Goal: Use online tool/utility: Utilize a website feature to perform a specific function

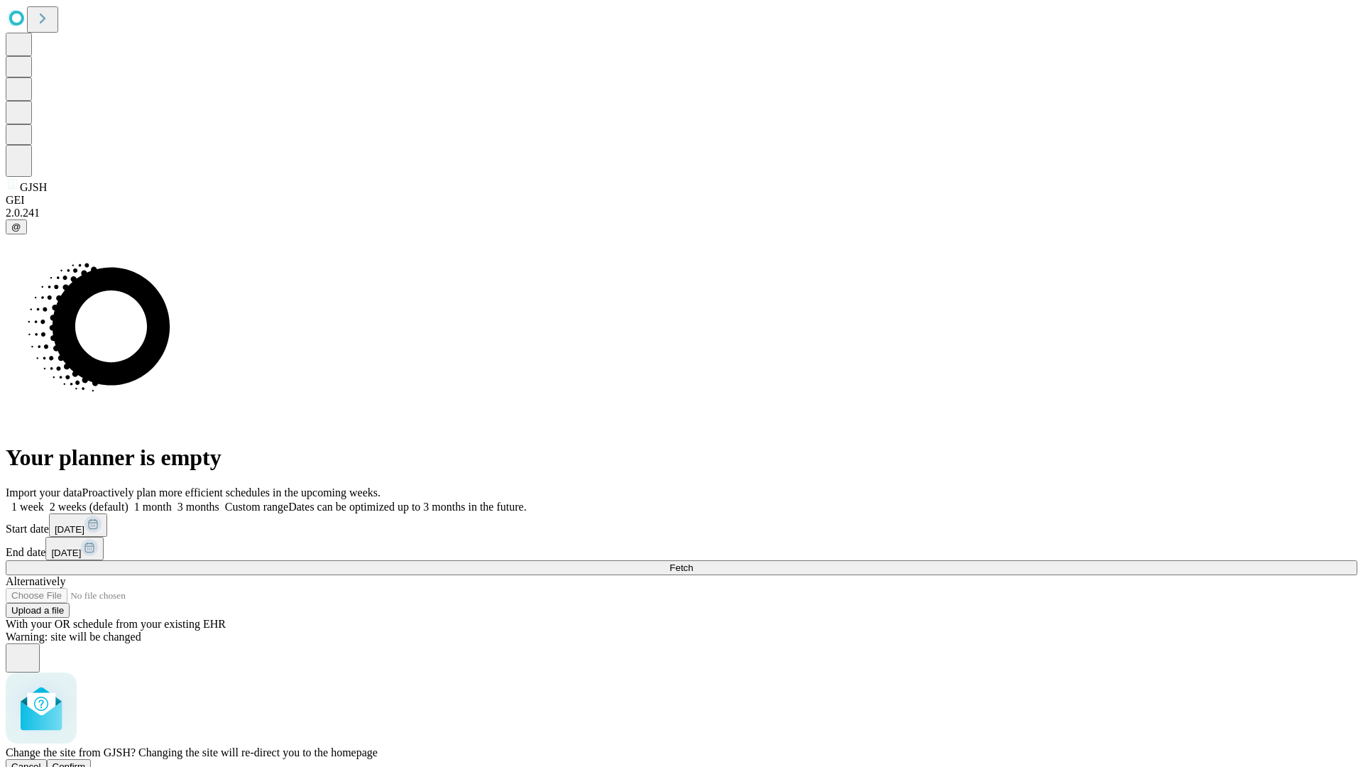
click at [86, 761] on span "Confirm" at bounding box center [69, 766] width 33 height 11
click at [129, 501] on label "2 weeks (default)" at bounding box center [86, 507] width 85 height 12
click at [693, 562] on span "Fetch" at bounding box center [681, 567] width 23 height 11
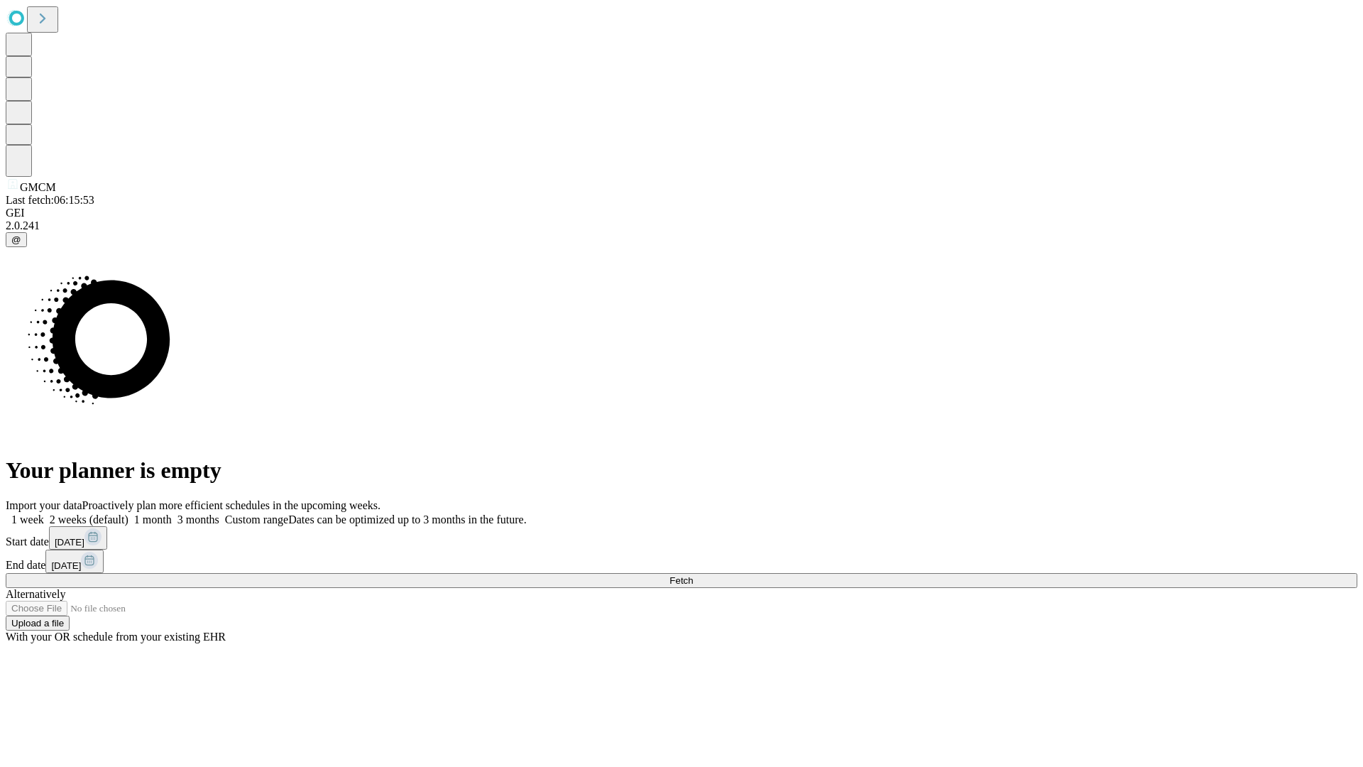
click at [129, 513] on label "2 weeks (default)" at bounding box center [86, 519] width 85 height 12
click at [693, 575] on span "Fetch" at bounding box center [681, 580] width 23 height 11
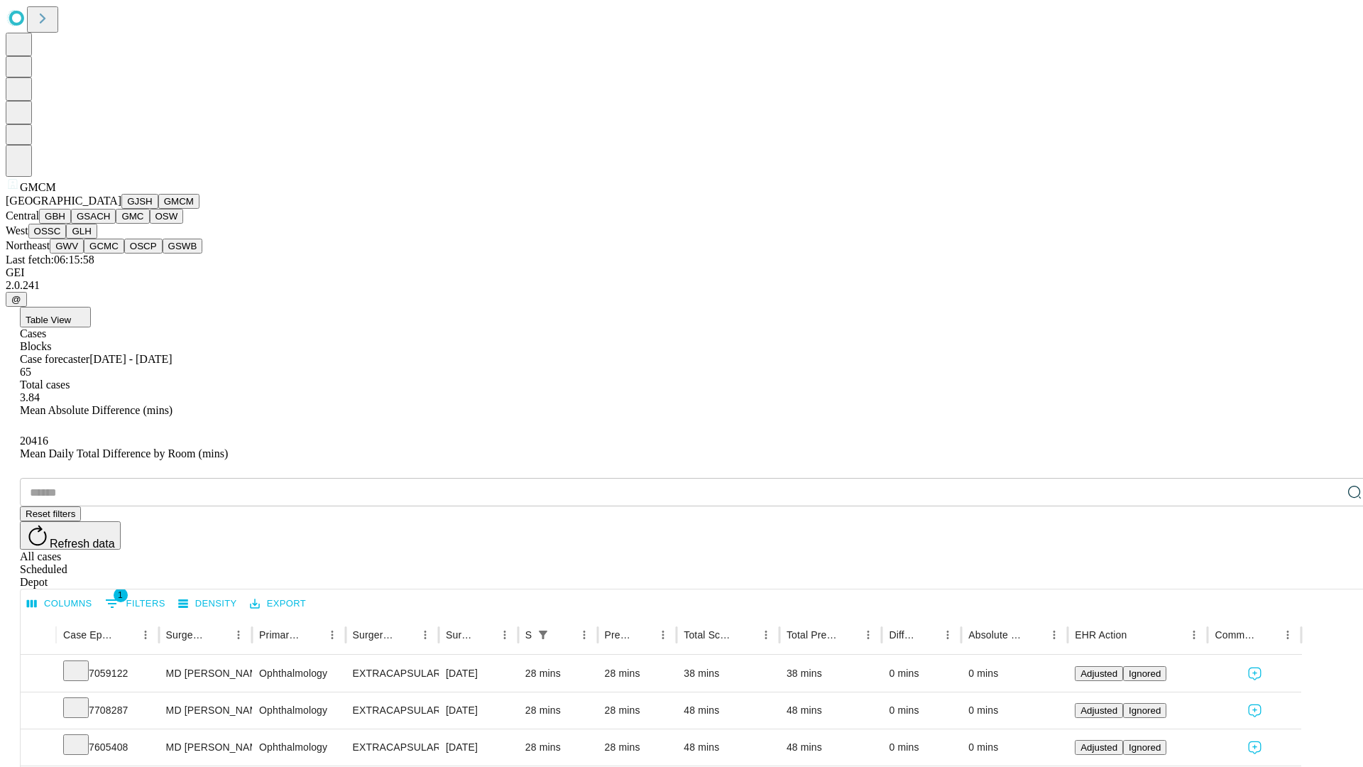
click at [71, 224] on button "GBH" at bounding box center [55, 216] width 32 height 15
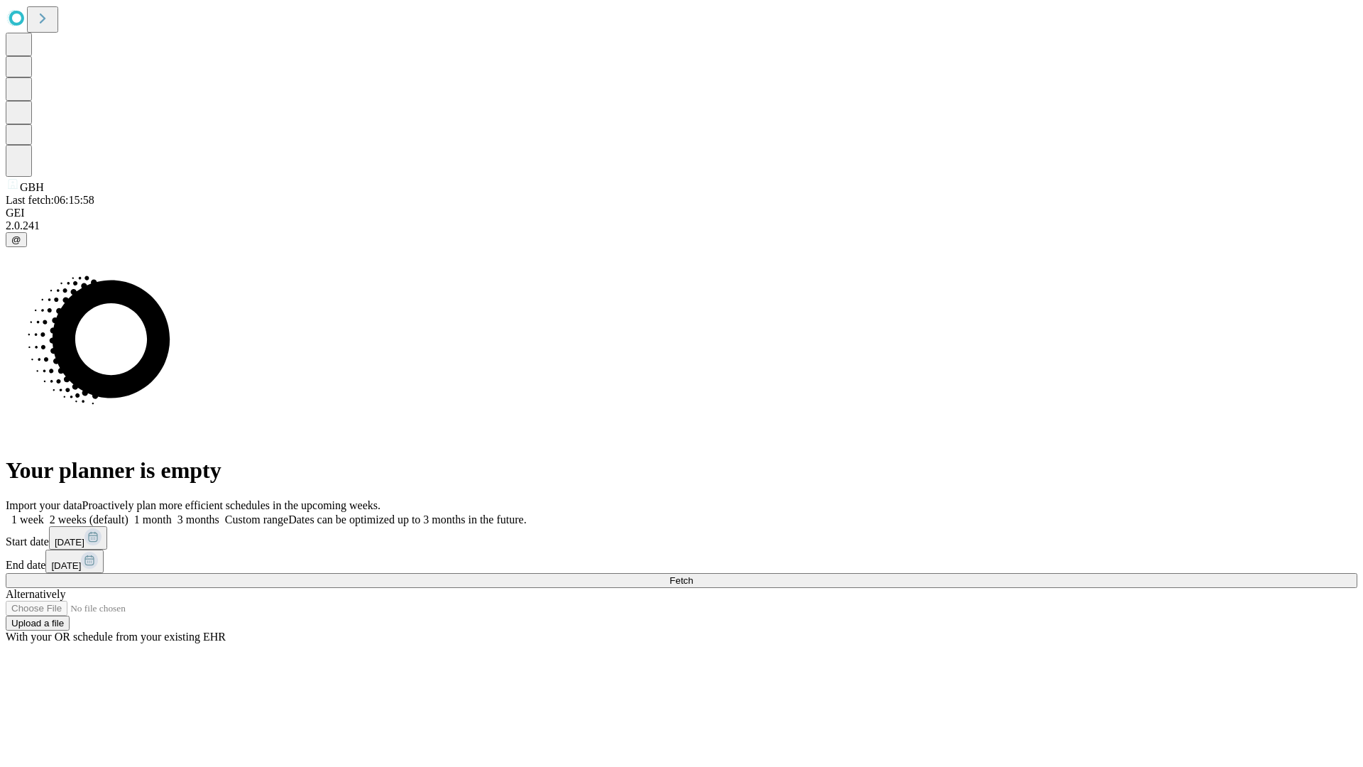
click at [129, 513] on label "2 weeks (default)" at bounding box center [86, 519] width 85 height 12
click at [693, 575] on span "Fetch" at bounding box center [681, 580] width 23 height 11
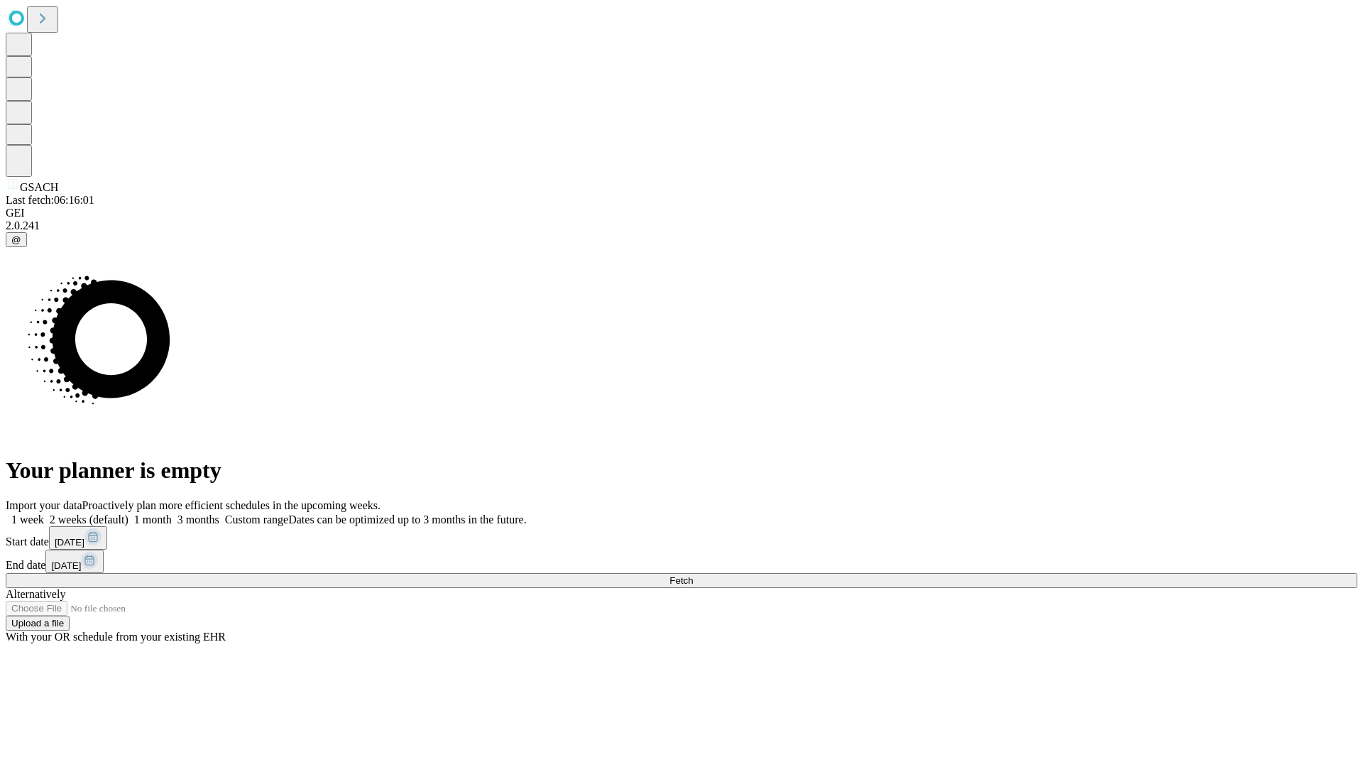
click at [129, 513] on label "2 weeks (default)" at bounding box center [86, 519] width 85 height 12
click at [693, 575] on span "Fetch" at bounding box center [681, 580] width 23 height 11
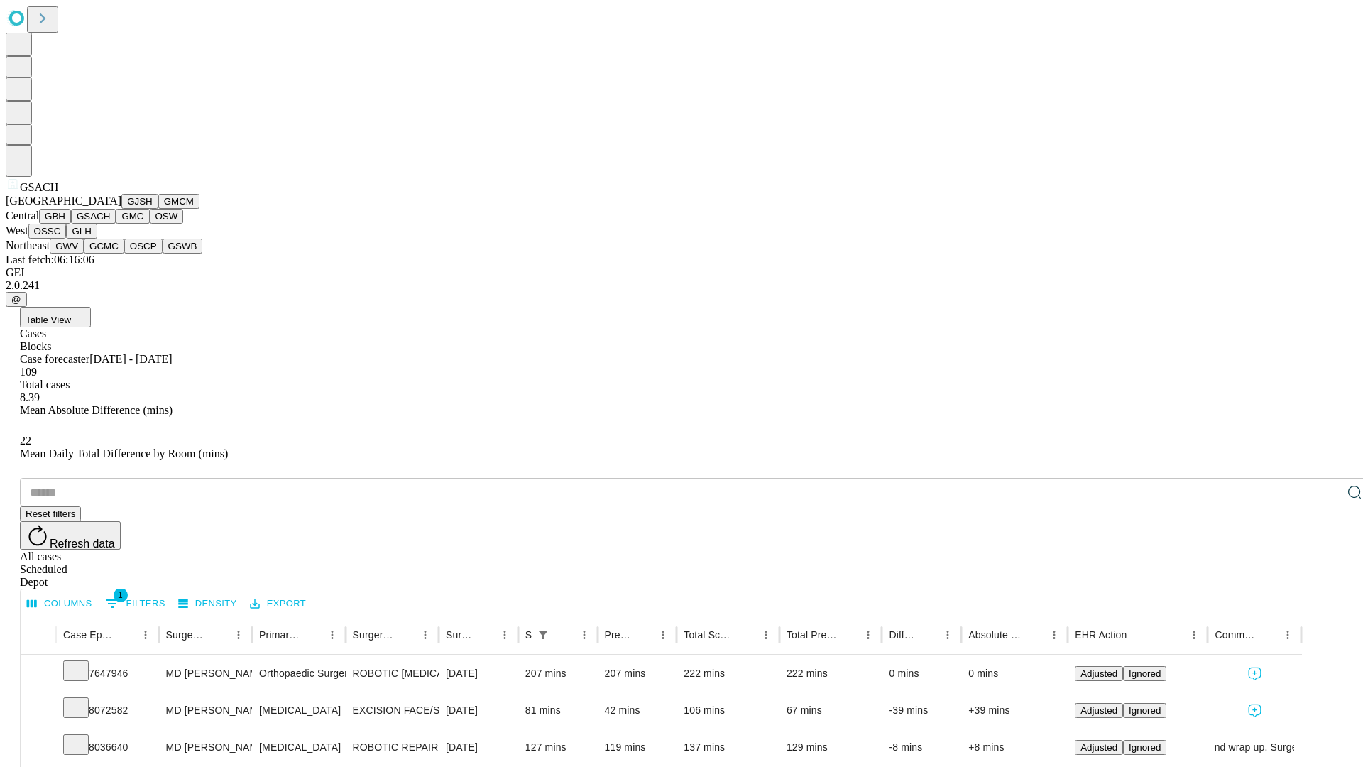
click at [116, 224] on button "GMC" at bounding box center [132, 216] width 33 height 15
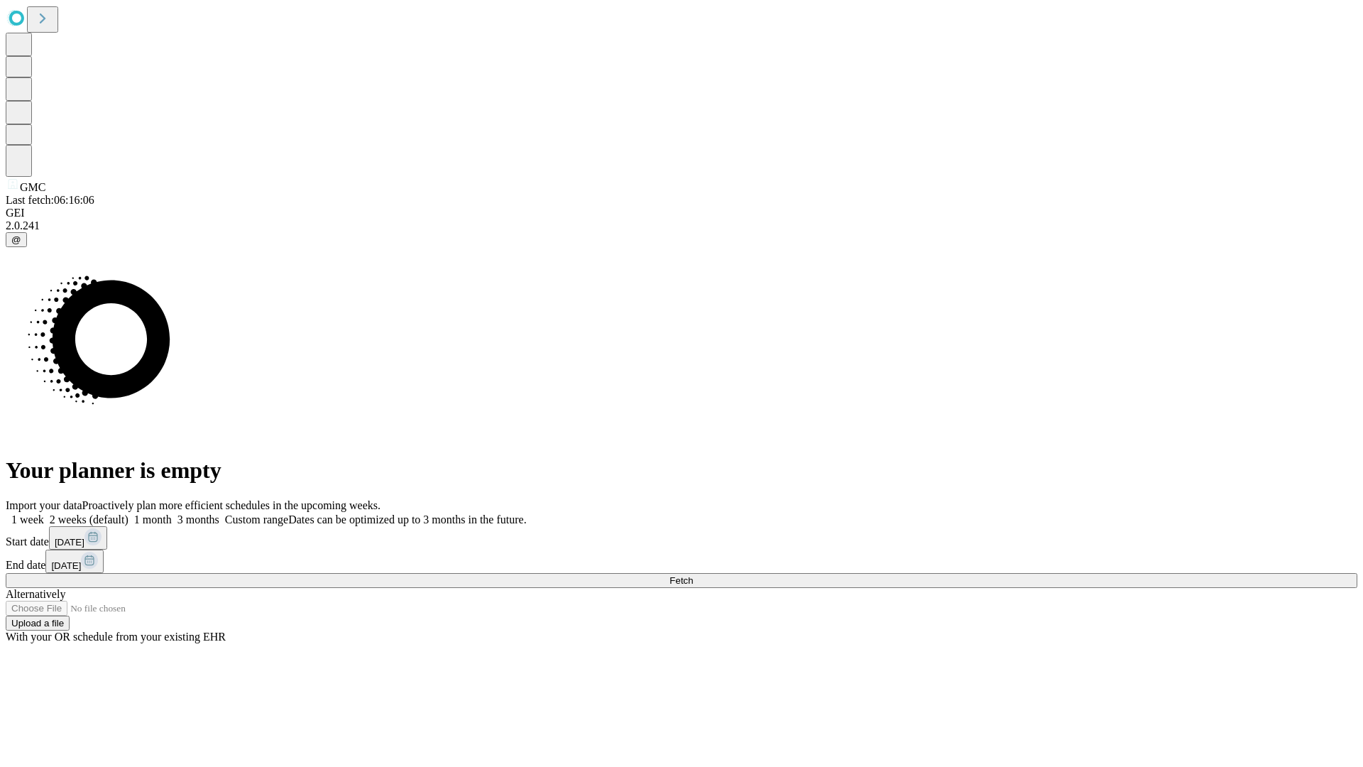
click at [129, 513] on label "2 weeks (default)" at bounding box center [86, 519] width 85 height 12
click at [693, 575] on span "Fetch" at bounding box center [681, 580] width 23 height 11
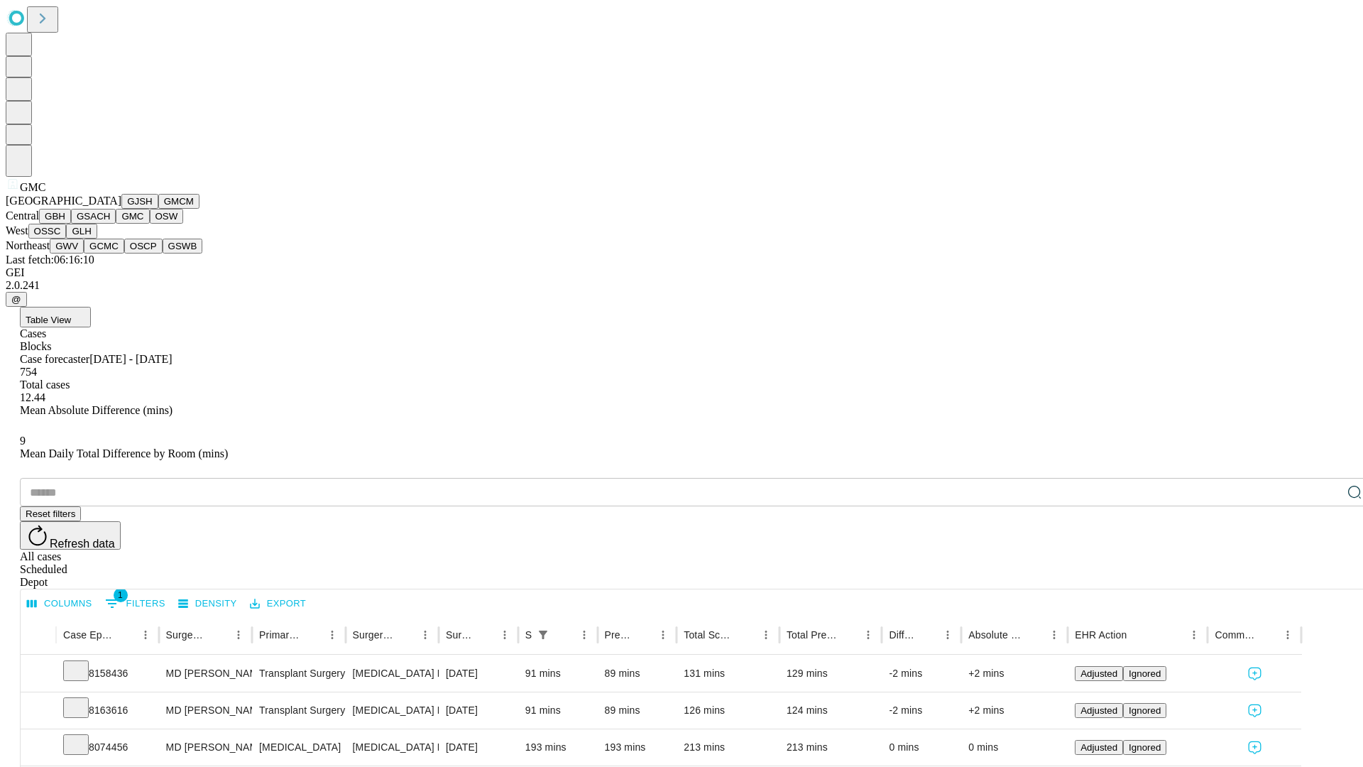
click at [150, 224] on button "OSW" at bounding box center [167, 216] width 34 height 15
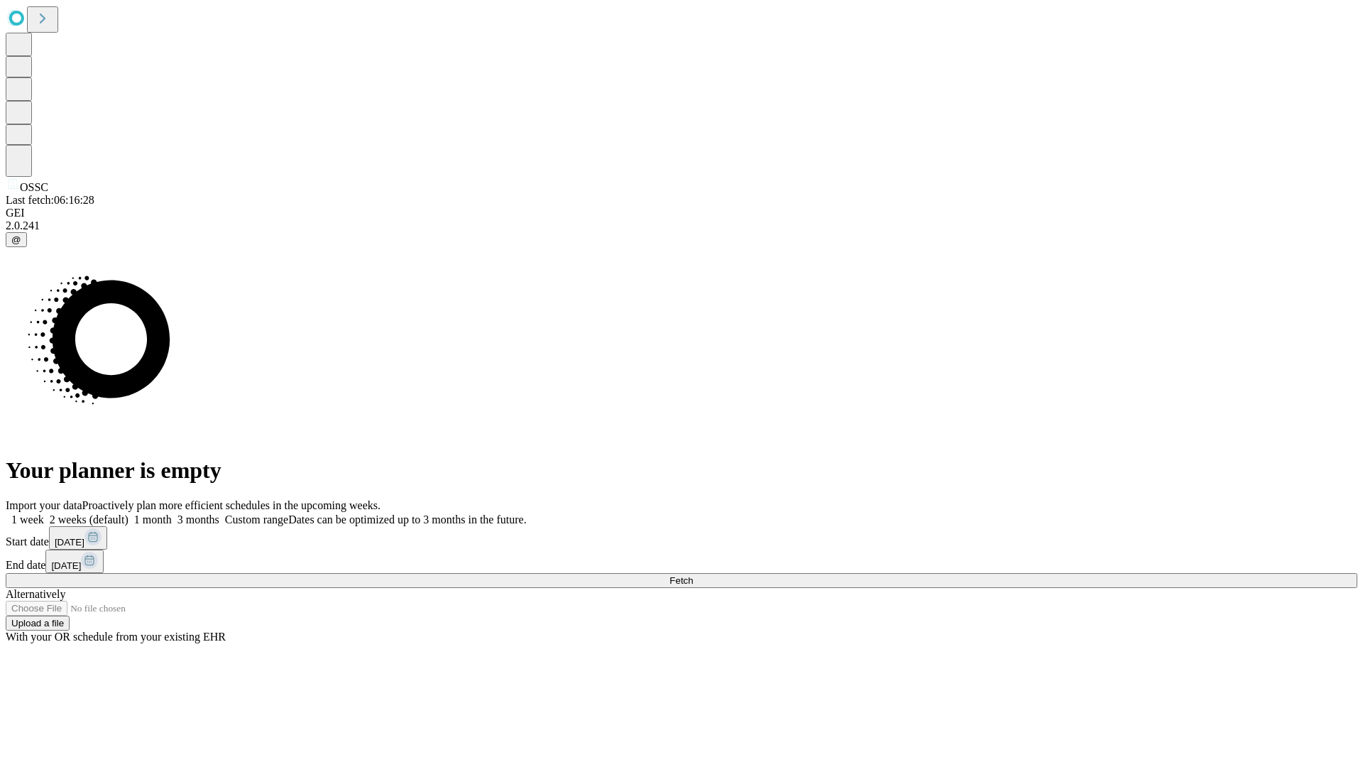
click at [693, 575] on span "Fetch" at bounding box center [681, 580] width 23 height 11
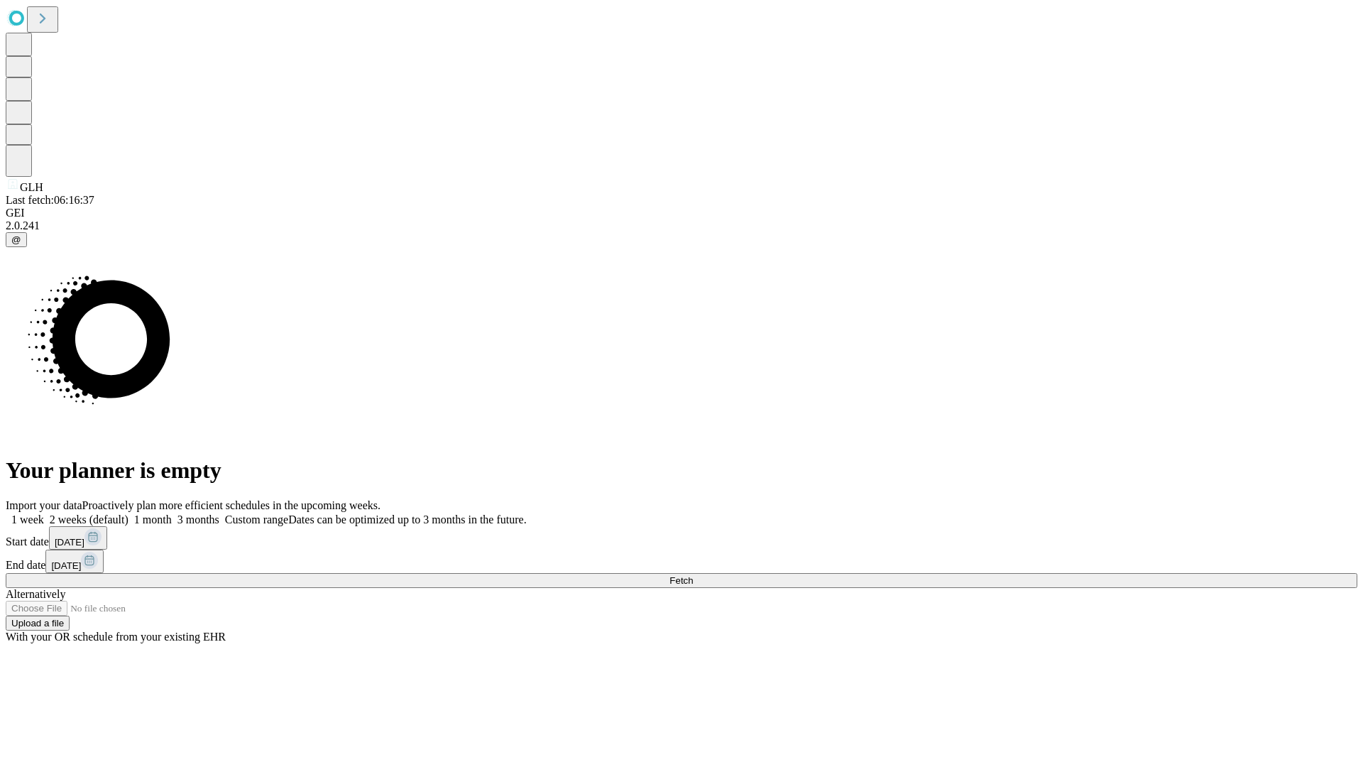
click at [129, 513] on label "2 weeks (default)" at bounding box center [86, 519] width 85 height 12
click at [693, 575] on span "Fetch" at bounding box center [681, 580] width 23 height 11
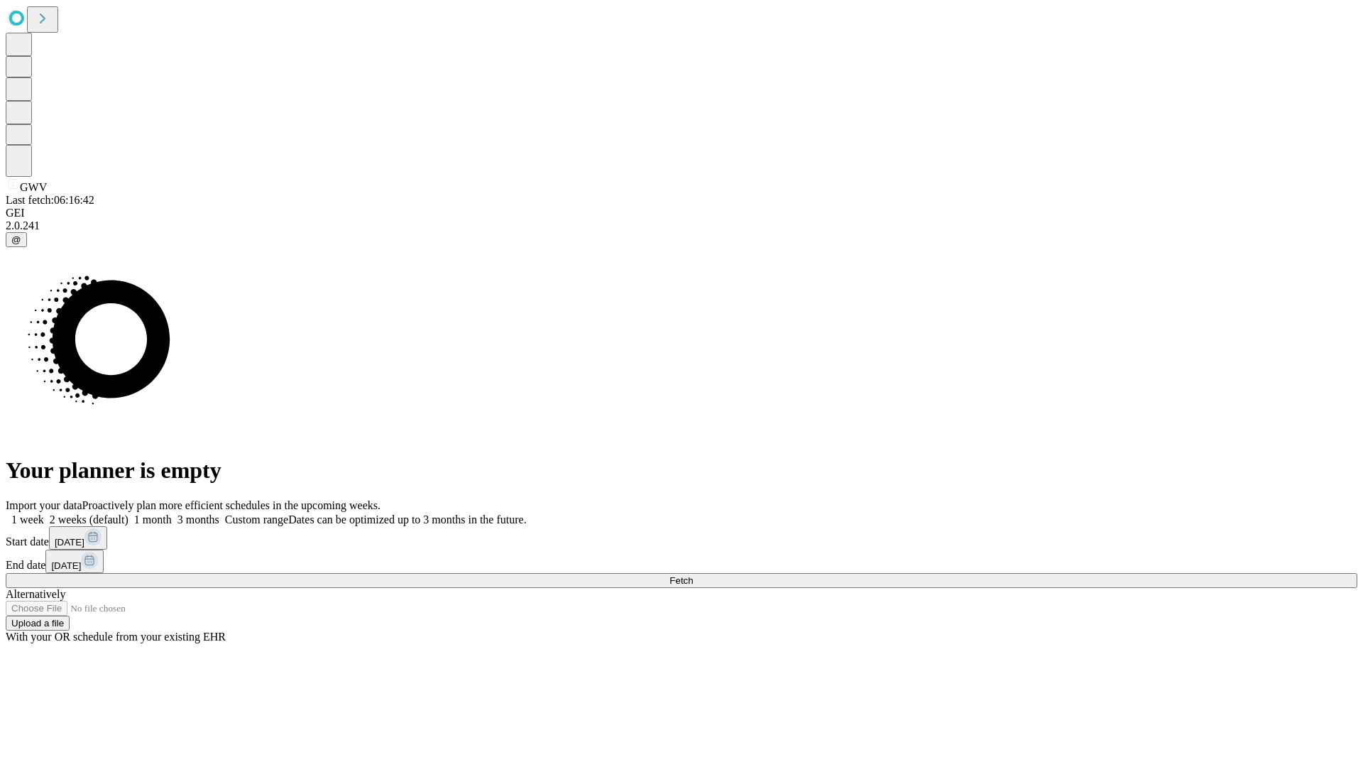
click at [129, 513] on label "2 weeks (default)" at bounding box center [86, 519] width 85 height 12
click at [693, 575] on span "Fetch" at bounding box center [681, 580] width 23 height 11
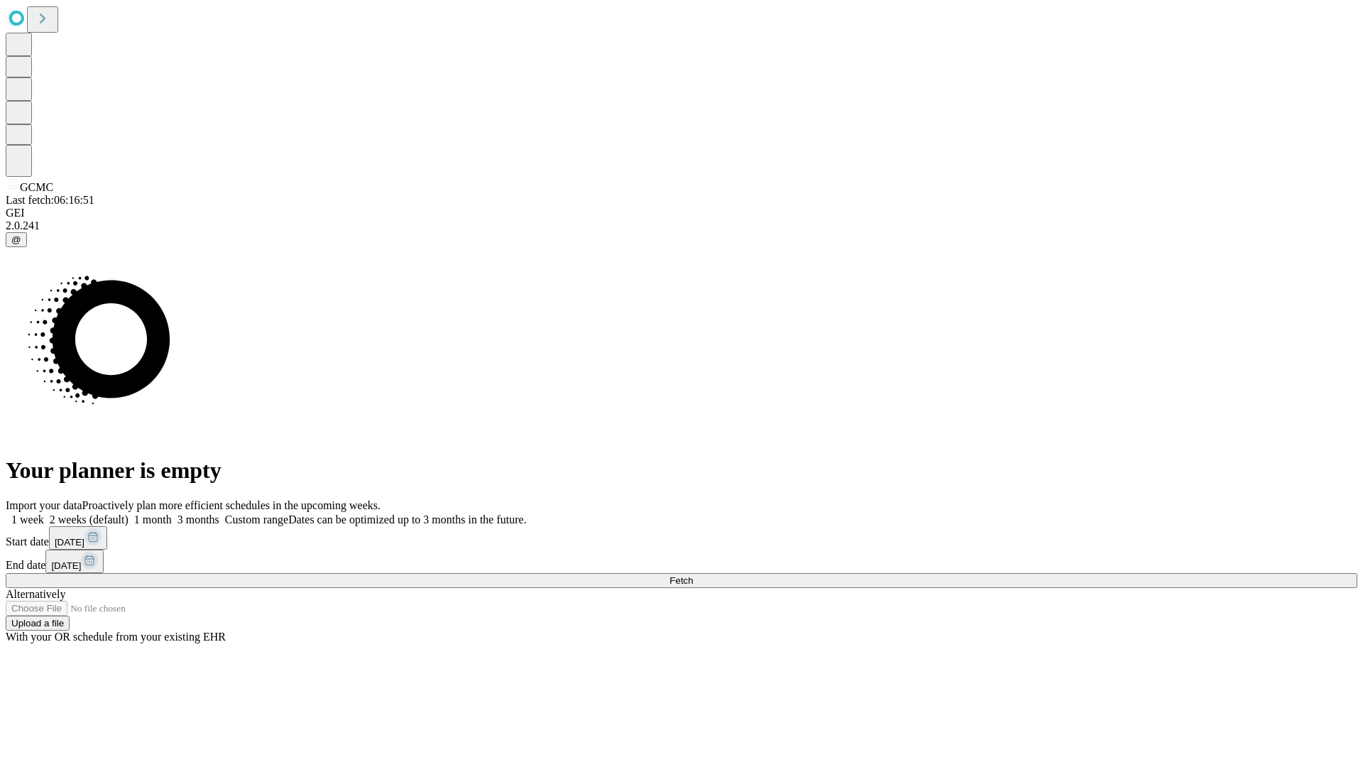
click at [129, 513] on label "2 weeks (default)" at bounding box center [86, 519] width 85 height 12
click at [693, 575] on span "Fetch" at bounding box center [681, 580] width 23 height 11
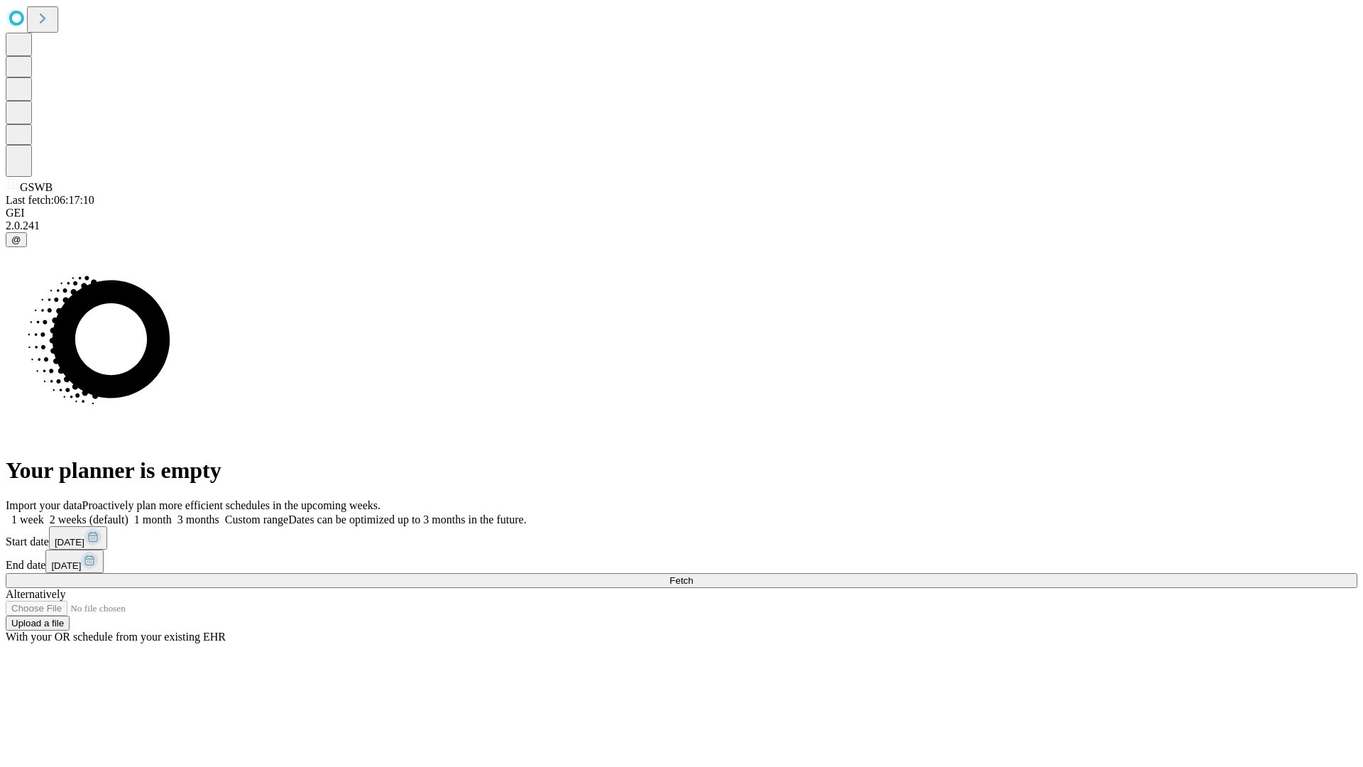
click at [129, 513] on label "2 weeks (default)" at bounding box center [86, 519] width 85 height 12
click at [693, 575] on span "Fetch" at bounding box center [681, 580] width 23 height 11
